Goal: Task Accomplishment & Management: Use online tool/utility

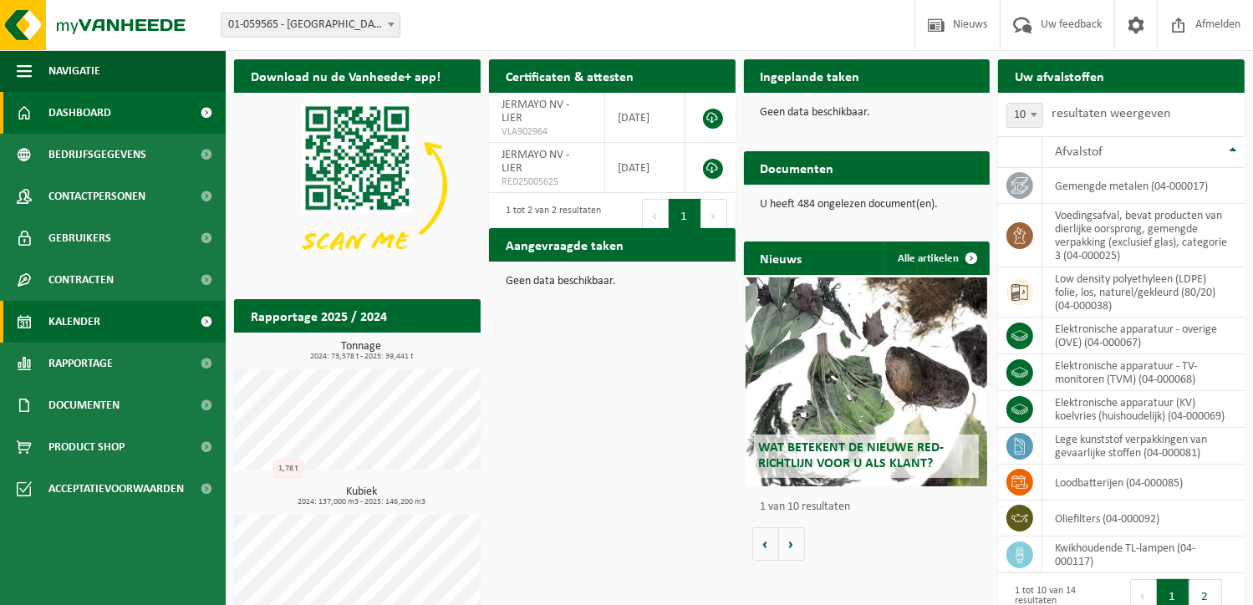
click at [55, 317] on span "Kalender" at bounding box center [74, 322] width 52 height 42
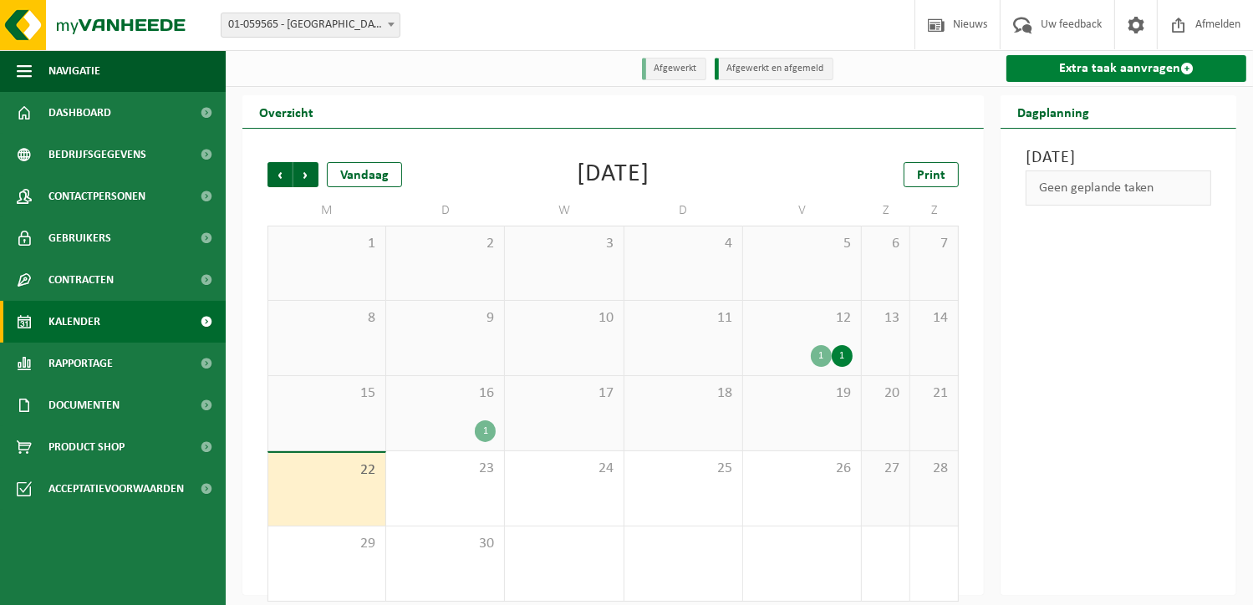
click at [1100, 68] on link "Extra taak aanvragen" at bounding box center [1127, 68] width 240 height 27
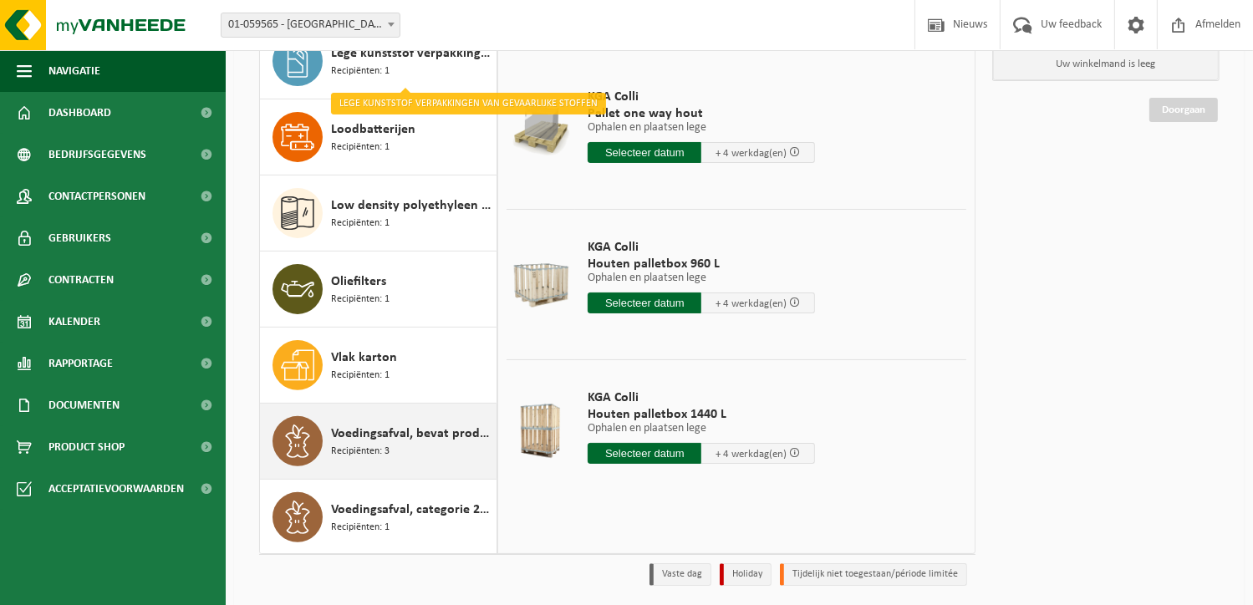
scroll to position [211, 0]
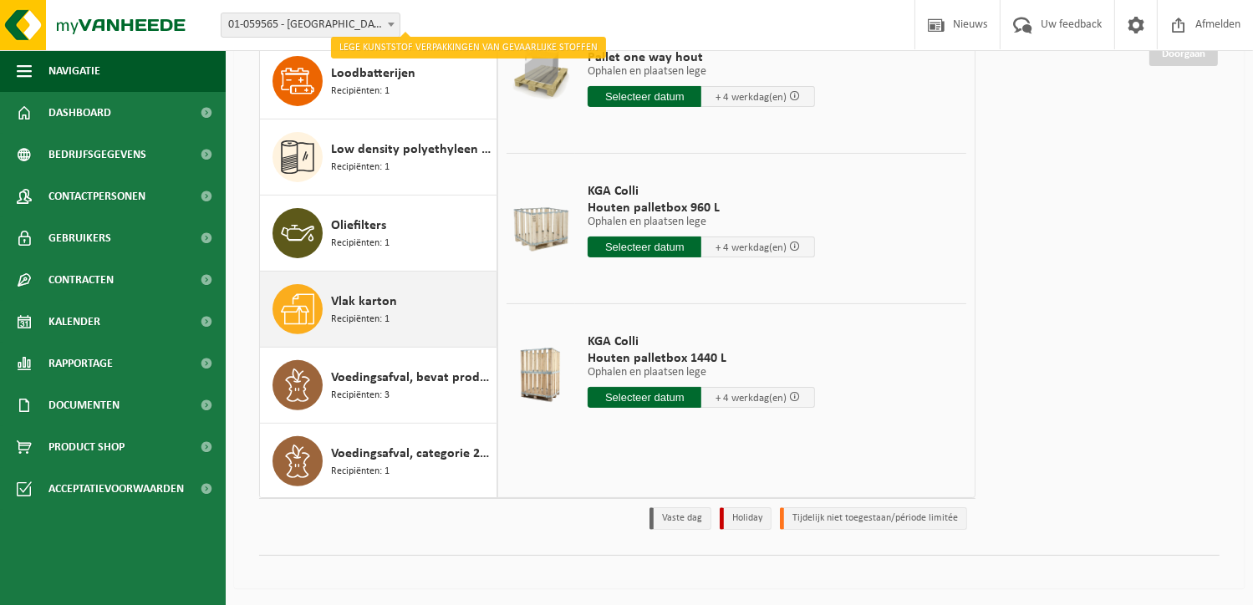
click at [345, 288] on div "Vlak karton Recipiënten: 1" at bounding box center [411, 309] width 161 height 50
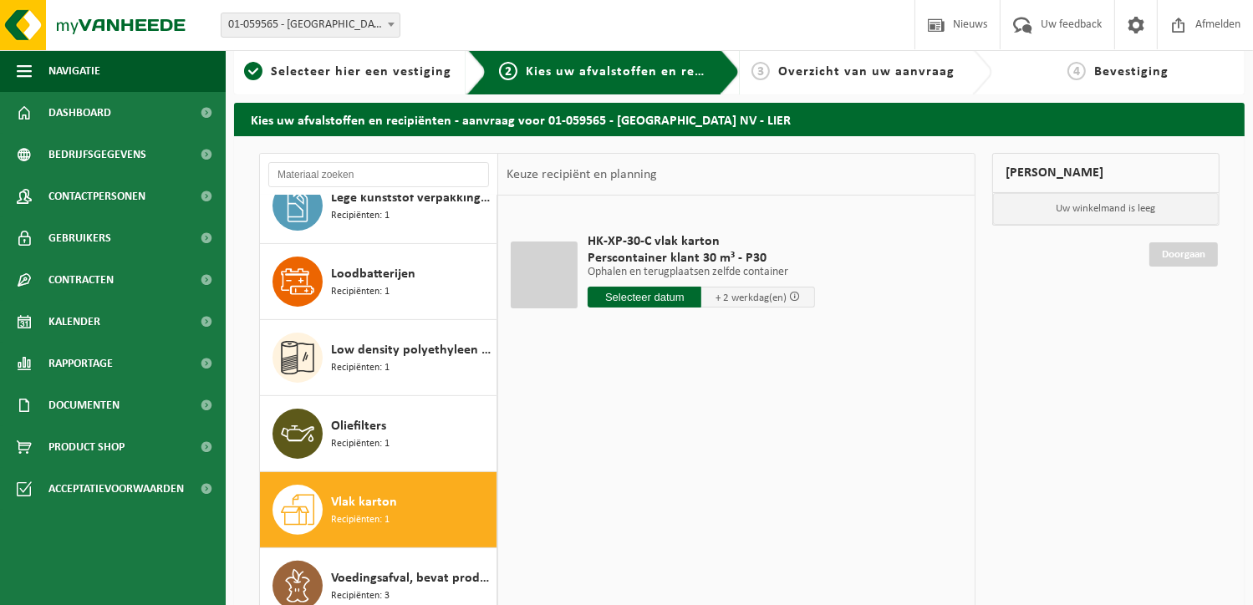
scroll to position [0, 0]
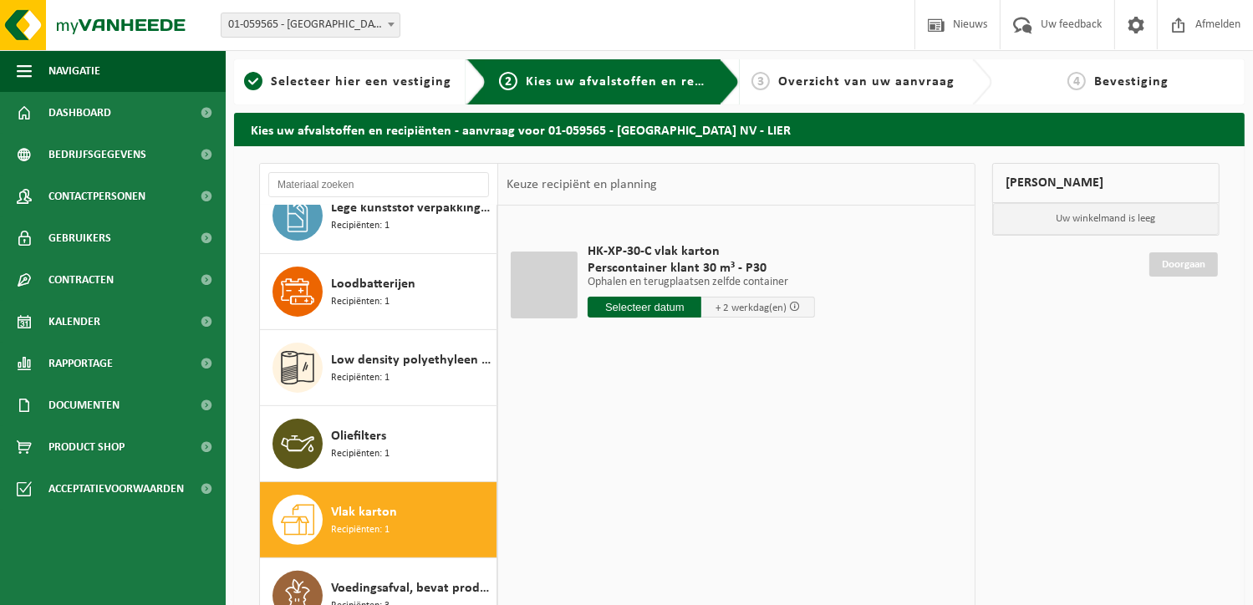
click at [655, 303] on input "text" at bounding box center [645, 307] width 114 height 21
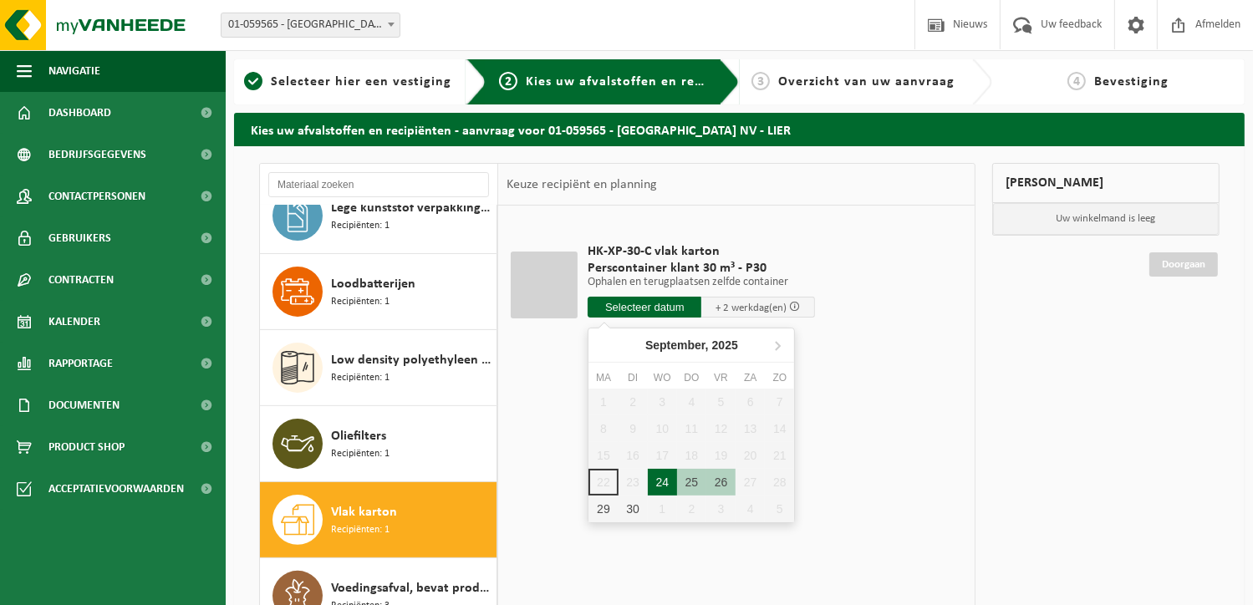
click at [668, 477] on div "24" at bounding box center [662, 482] width 29 height 27
type input "Van 2025-09-24"
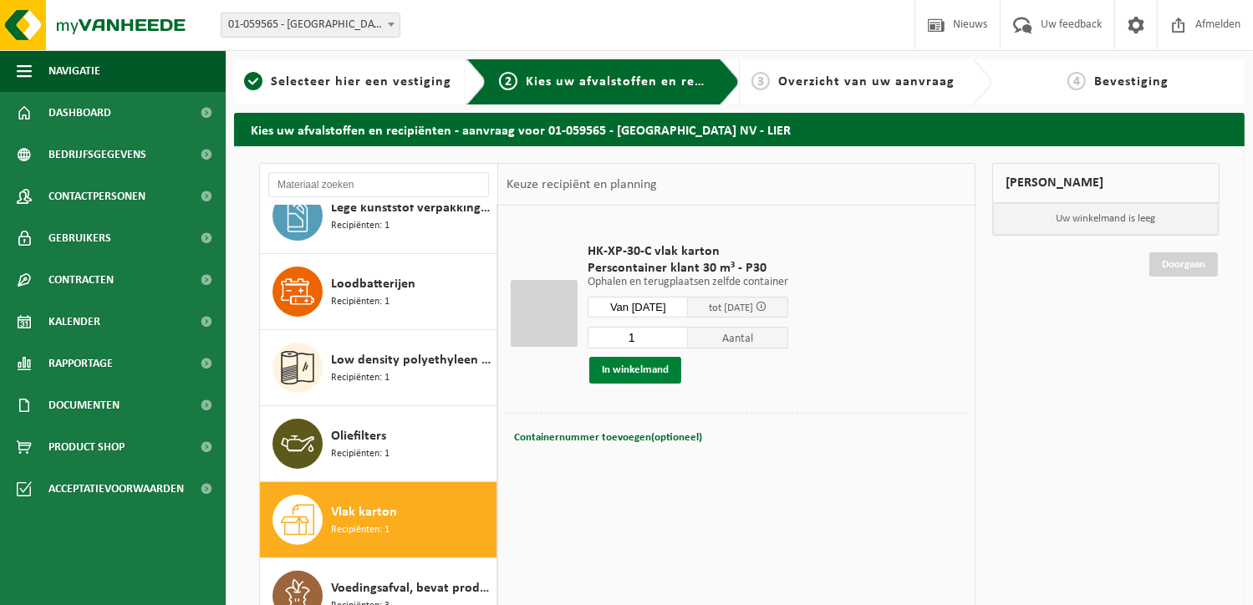
click at [627, 370] on button "In winkelmand" at bounding box center [636, 370] width 92 height 27
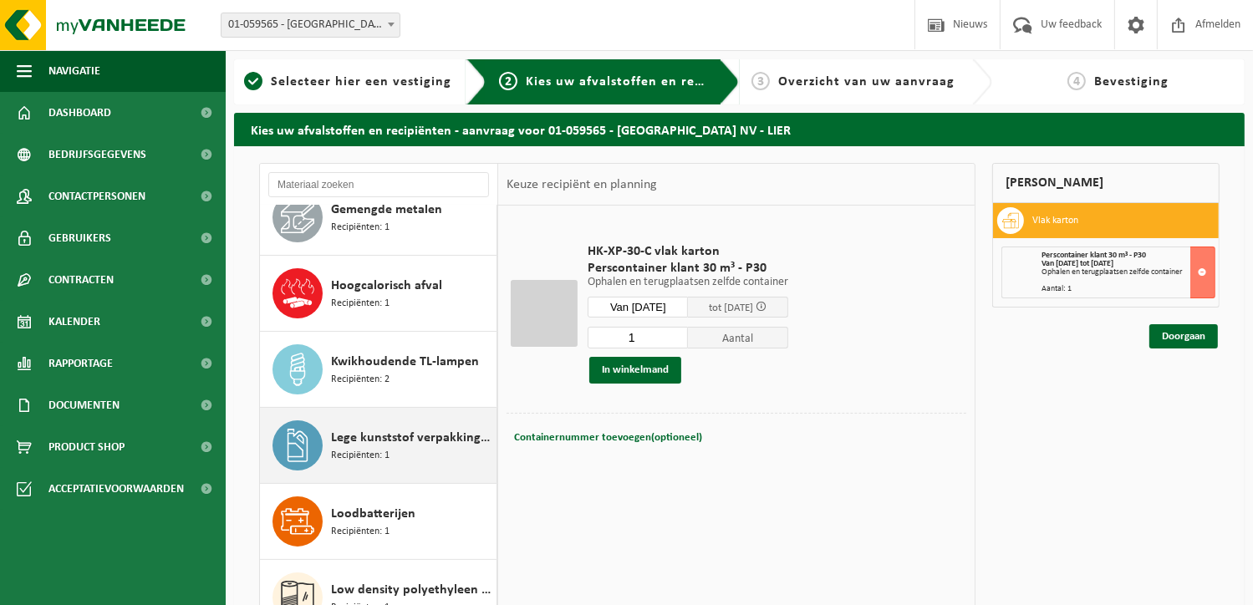
scroll to position [233, 0]
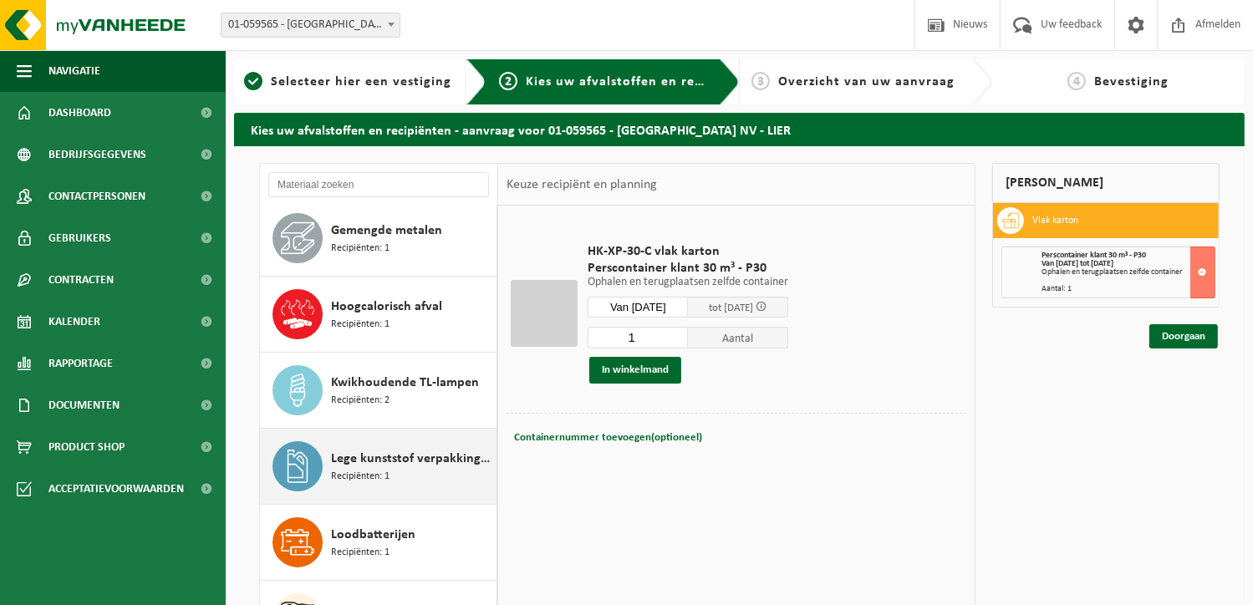
click at [391, 474] on div "Lege kunststof verpakkingen van gevaarlijke stoffen Recipiënten: 1" at bounding box center [411, 467] width 161 height 50
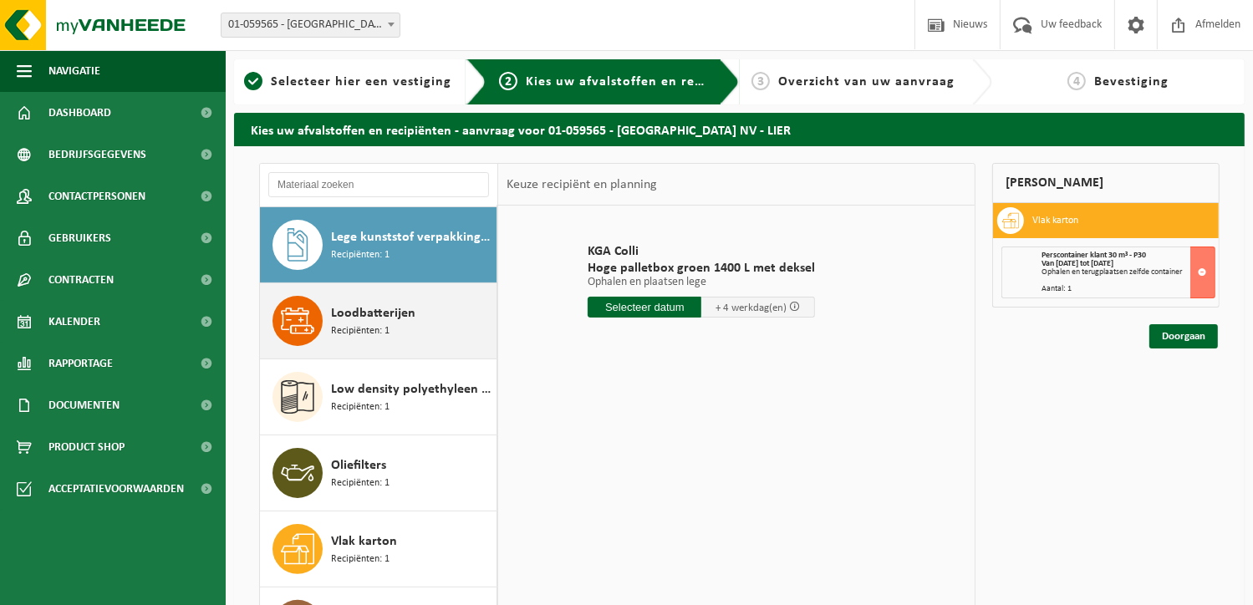
scroll to position [484, 0]
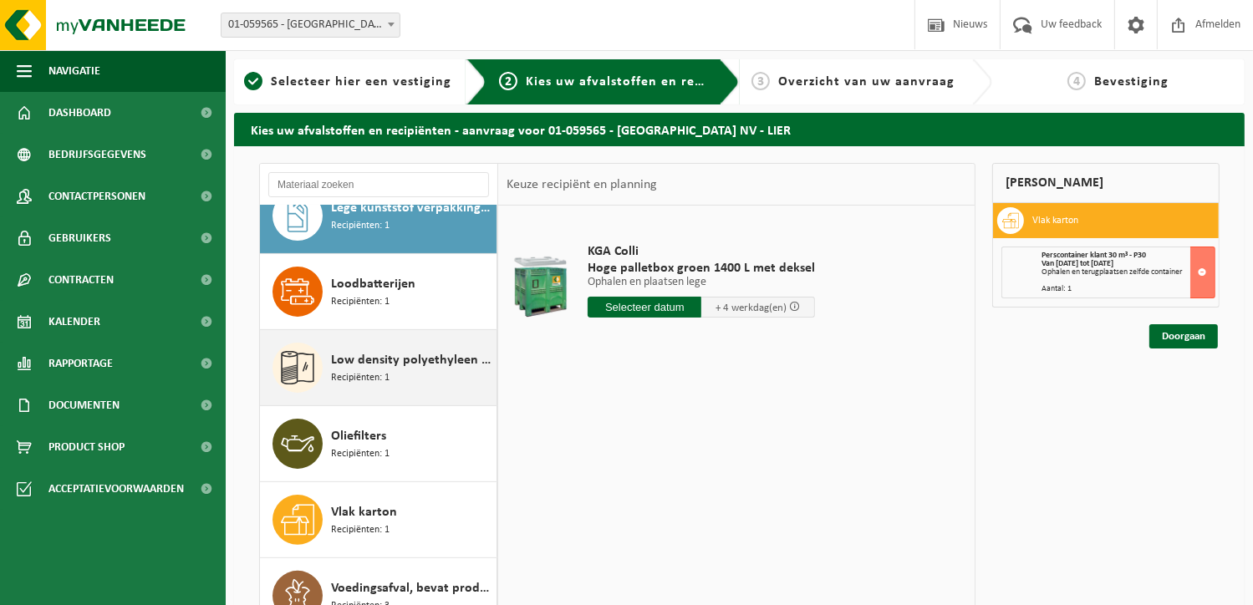
click at [373, 353] on span "Low density polyethyleen (LDPE) folie, los, naturel/gekleurd (80/20)" at bounding box center [411, 360] width 161 height 20
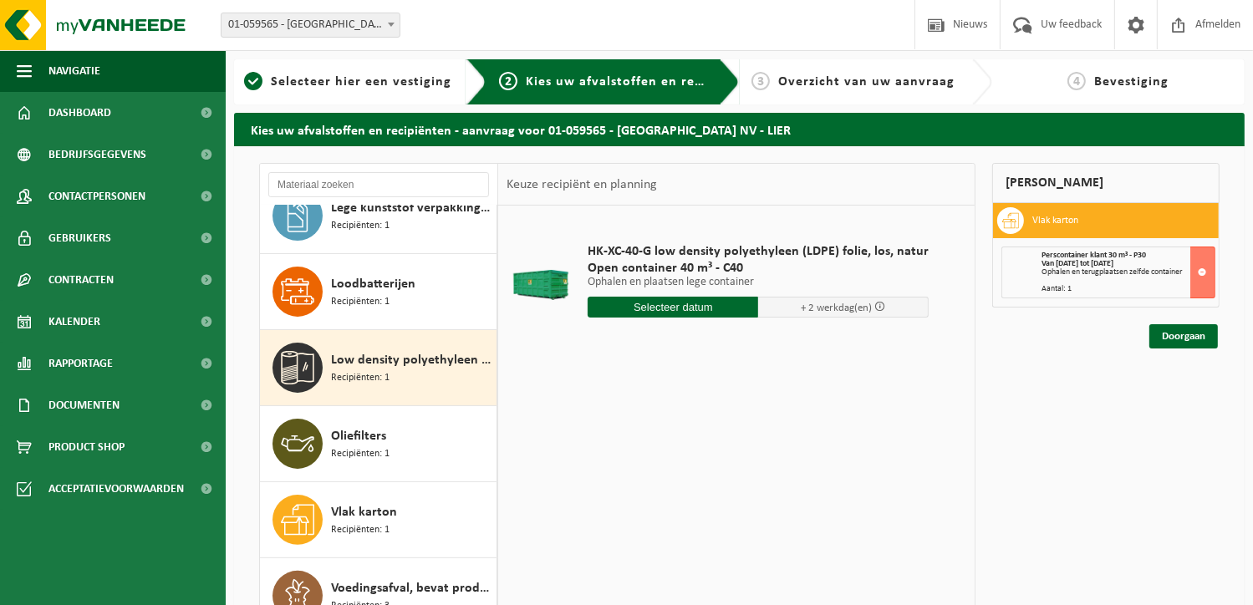
click at [676, 307] on input "text" at bounding box center [673, 307] width 171 height 21
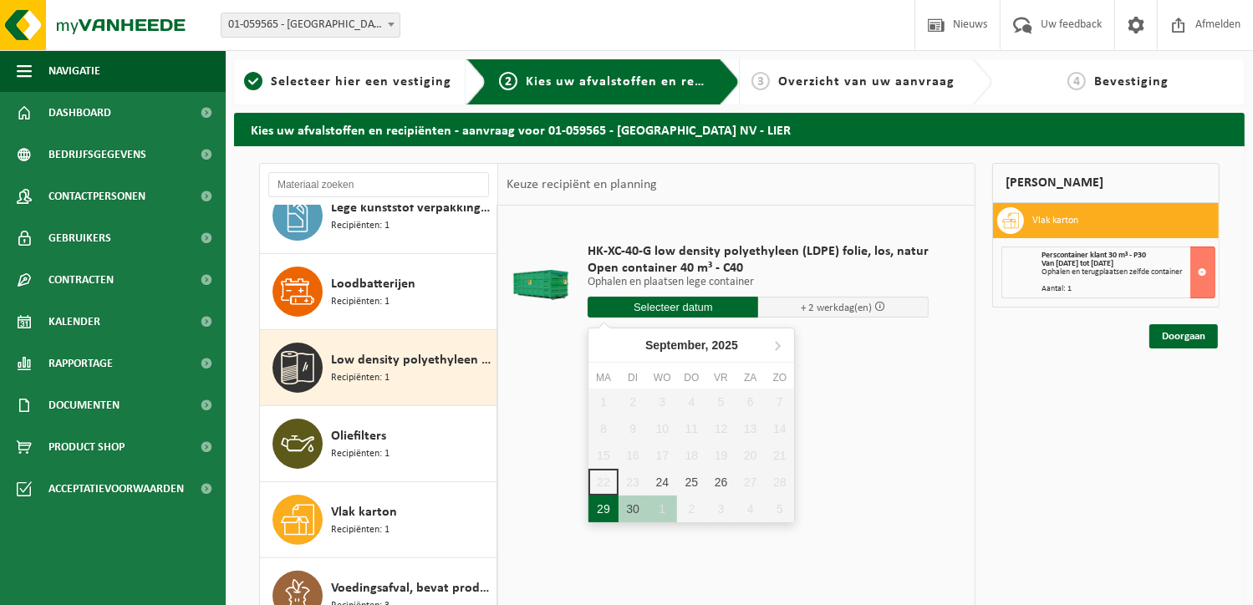
click at [599, 511] on div "29" at bounding box center [603, 509] width 29 height 27
type input "Van 2025-09-29"
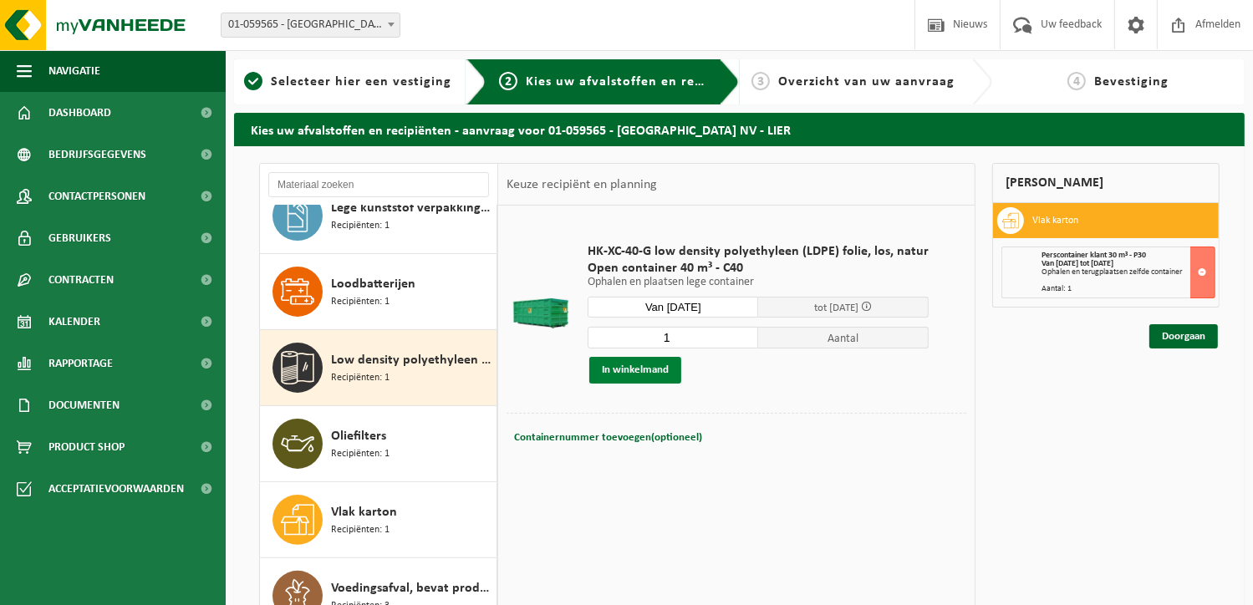
click at [659, 369] on button "In winkelmand" at bounding box center [636, 370] width 92 height 27
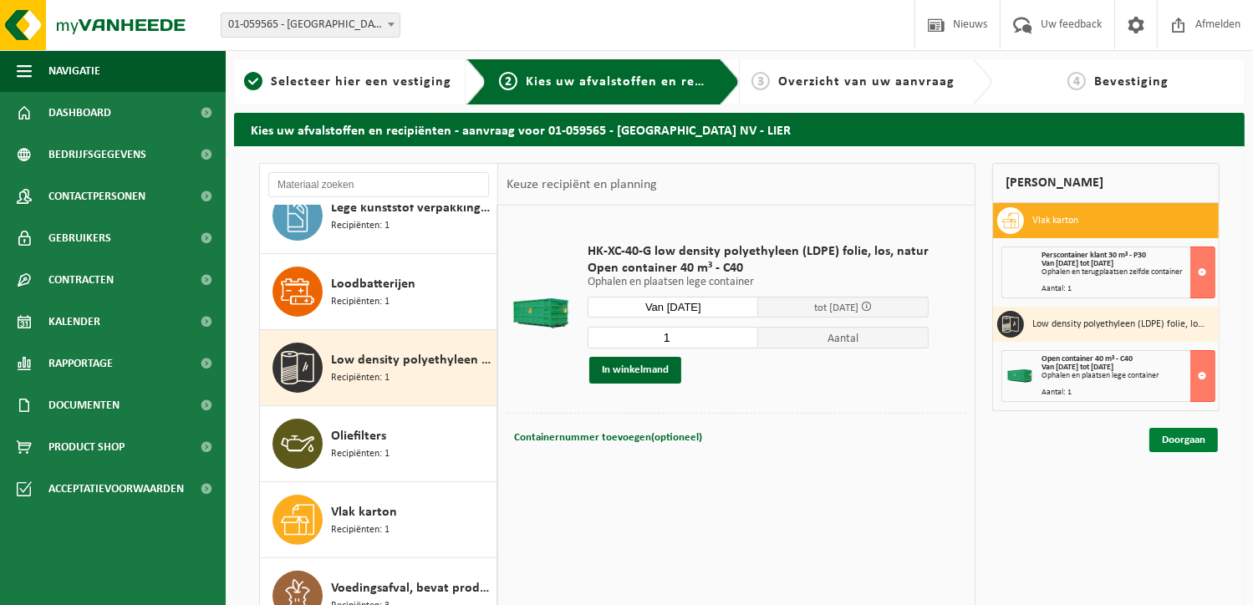
click at [1199, 440] on link "Doorgaan" at bounding box center [1184, 440] width 69 height 24
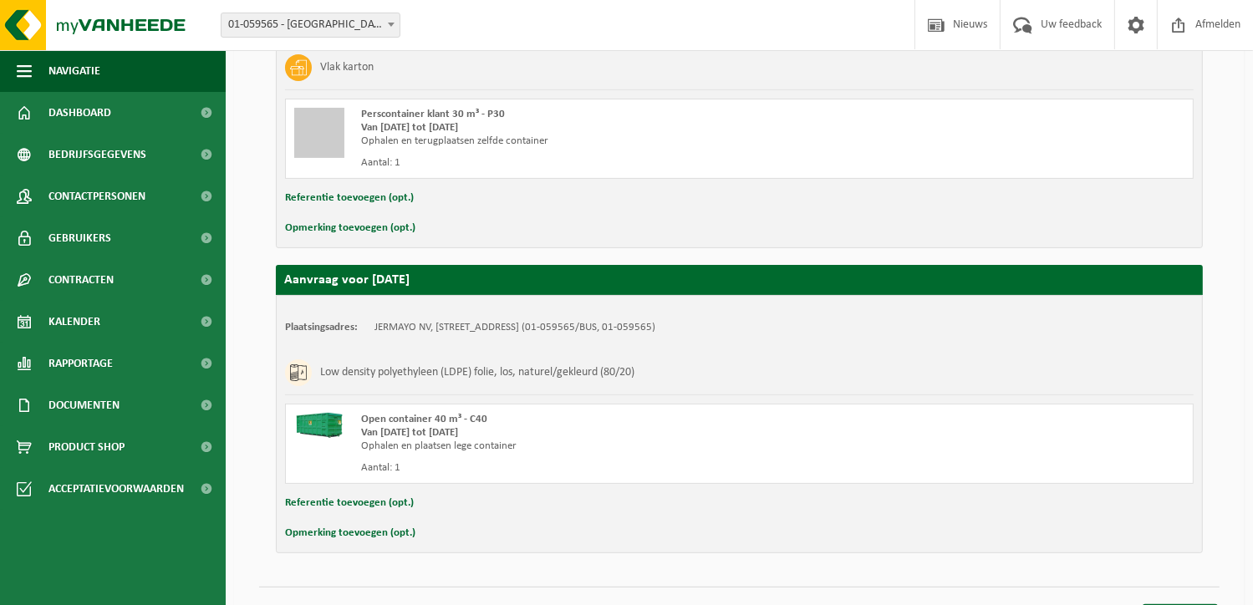
scroll to position [415, 0]
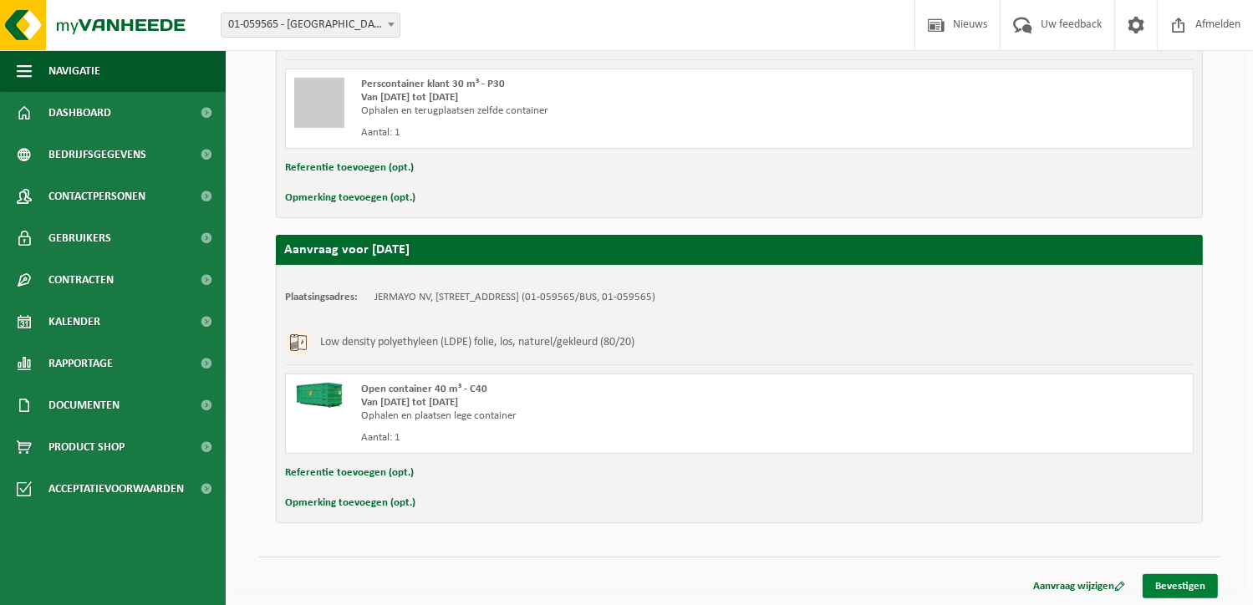
click at [1187, 576] on link "Bevestigen" at bounding box center [1180, 586] width 75 height 24
